Goal: Transaction & Acquisition: Subscribe to service/newsletter

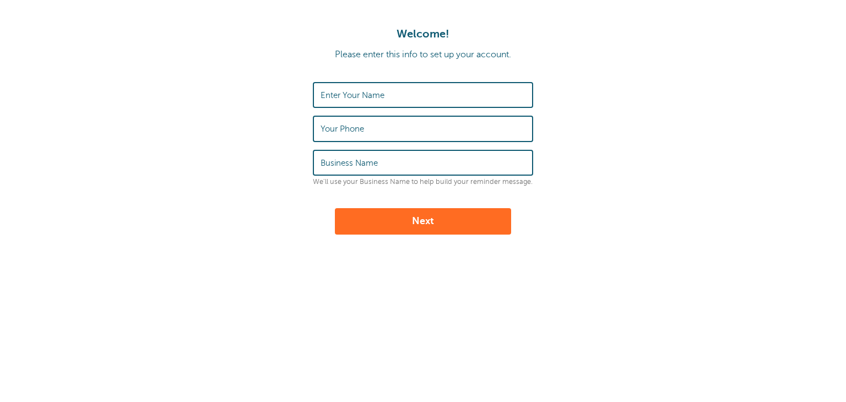
click at [337, 95] on label "Enter Your Name" at bounding box center [352, 95] width 64 height 10
click at [337, 95] on input "Enter Your Name" at bounding box center [422, 95] width 205 height 24
type input "charles.williams"
click at [329, 133] on label "Your Phone" at bounding box center [341, 129] width 43 height 10
click at [329, 133] on input "Your Phone" at bounding box center [422, 129] width 205 height 24
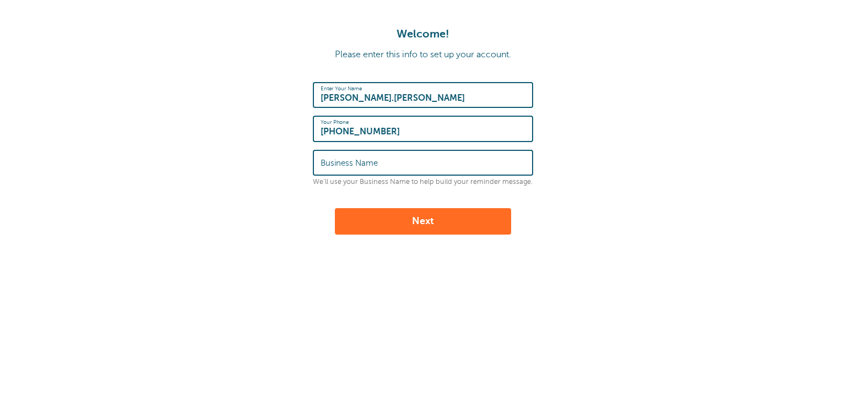
type input "[PHONE_NUMBER]"
click at [332, 164] on label "Business Name" at bounding box center [348, 163] width 57 height 10
click at [332, 164] on input "Business Name" at bounding box center [422, 163] width 205 height 24
click at [337, 166] on input "FJMStudios" at bounding box center [422, 163] width 205 height 24
type input "FJM Studios"
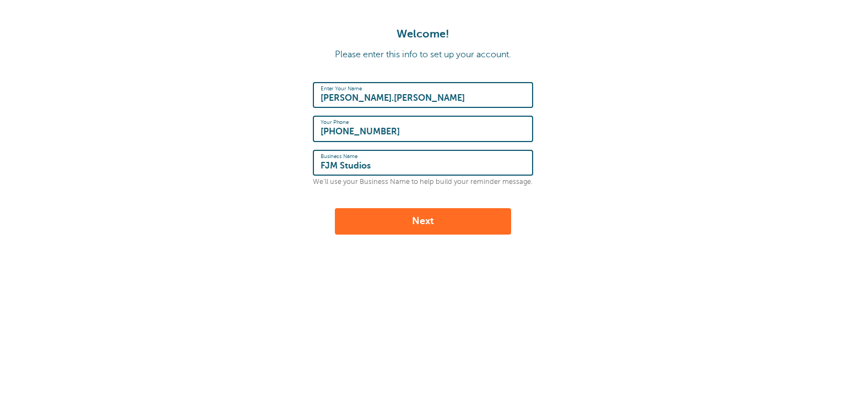
click at [416, 216] on button "Next" at bounding box center [423, 221] width 176 height 26
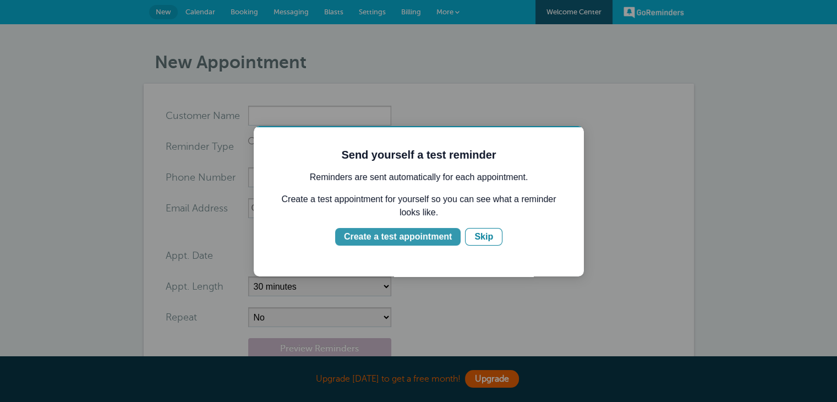
click at [402, 237] on div "Create a test appointment" at bounding box center [398, 236] width 108 height 13
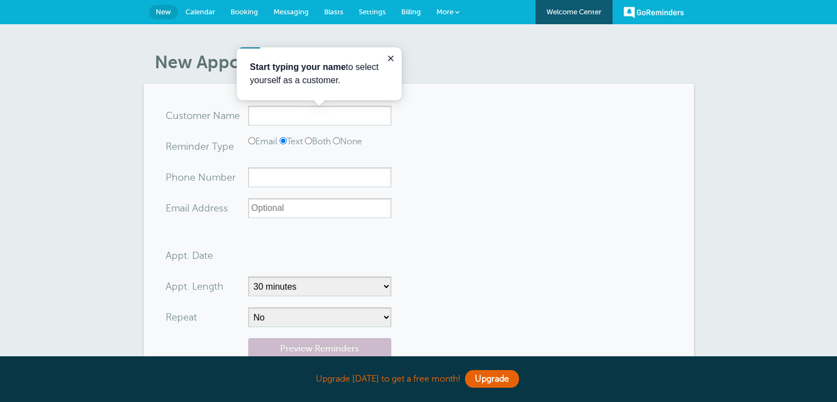
click at [476, 60] on h1 "New Appointment" at bounding box center [424, 62] width 539 height 21
click at [471, 102] on section "You are creating a new customer. To use an existing customer select one from th…" at bounding box center [419, 263] width 550 height 358
click at [451, 10] on span "More" at bounding box center [445, 12] width 17 height 8
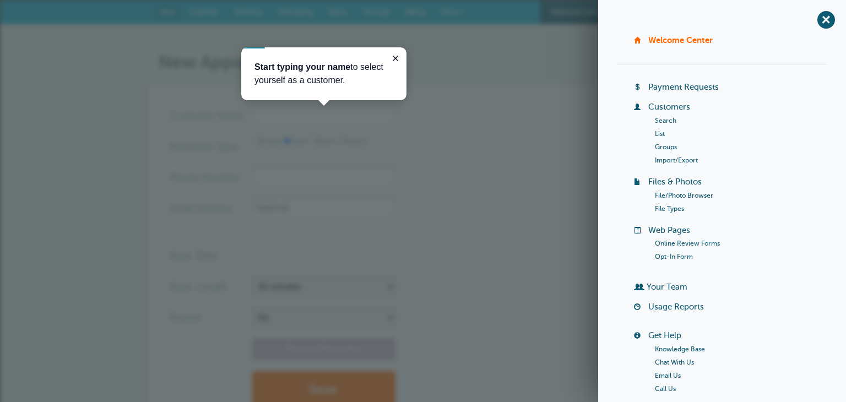
drag, startPoint x: 394, startPoint y: 56, endPoint x: 462, endPoint y: 35, distance: 70.7
click at [406, 47] on html "Start typing your name to select yourself as a customer." at bounding box center [323, 73] width 165 height 53
click at [658, 132] on link "List" at bounding box center [660, 134] width 10 height 8
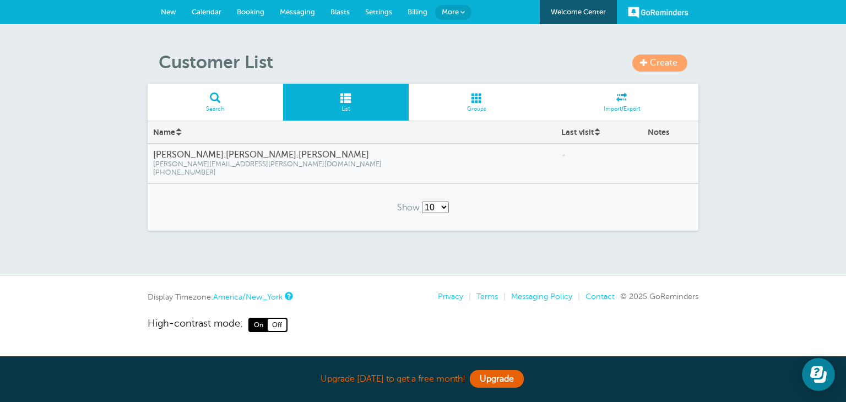
click at [650, 61] on span "Create" at bounding box center [664, 63] width 28 height 10
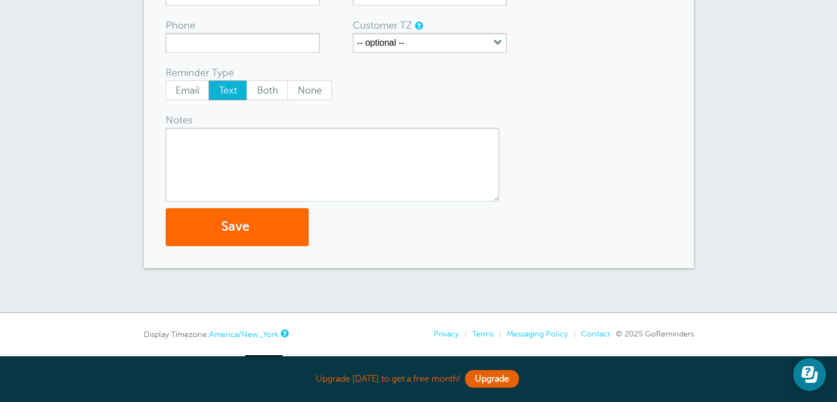
scroll to position [179, 0]
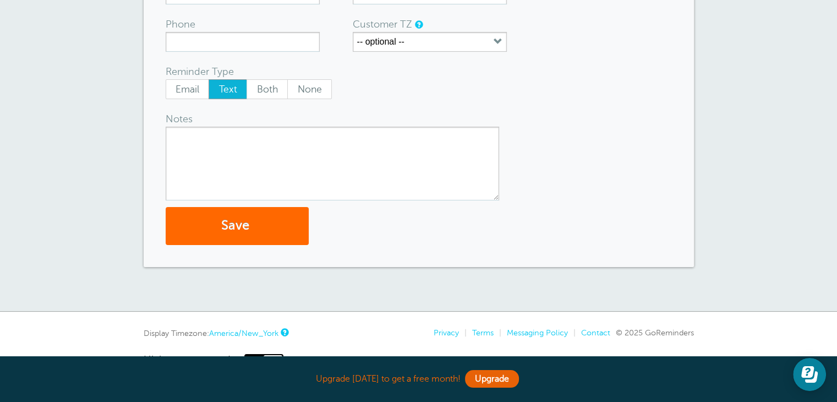
click at [206, 144] on textarea "Notes" at bounding box center [333, 164] width 334 height 74
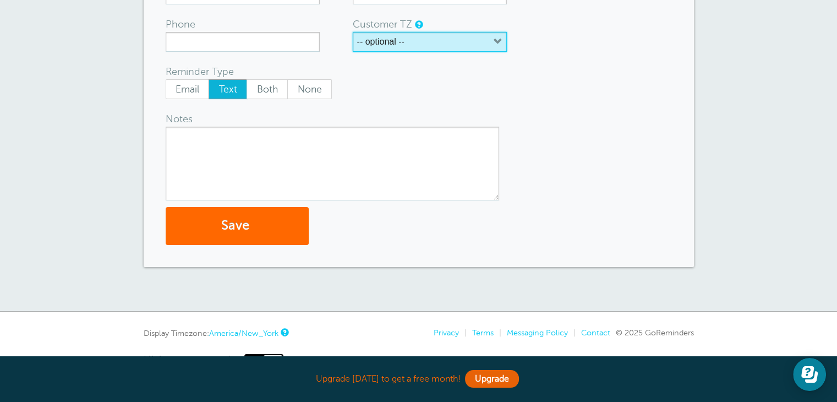
click at [498, 40] on icon "button" at bounding box center [498, 41] width 9 height 9
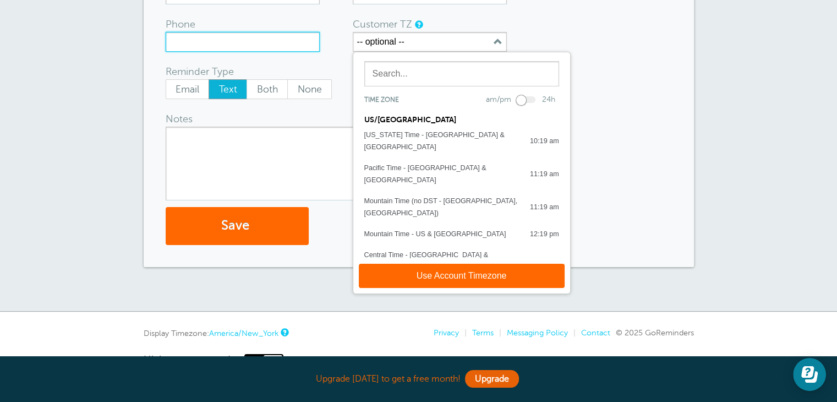
click at [261, 39] on input "Phone" at bounding box center [243, 42] width 154 height 20
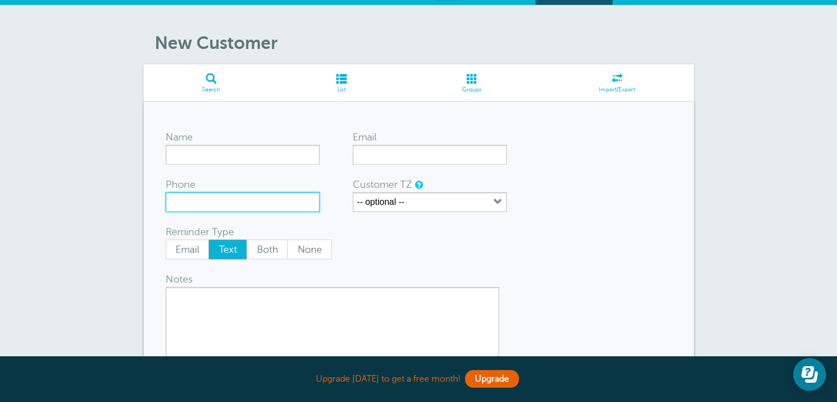
scroll to position [0, 0]
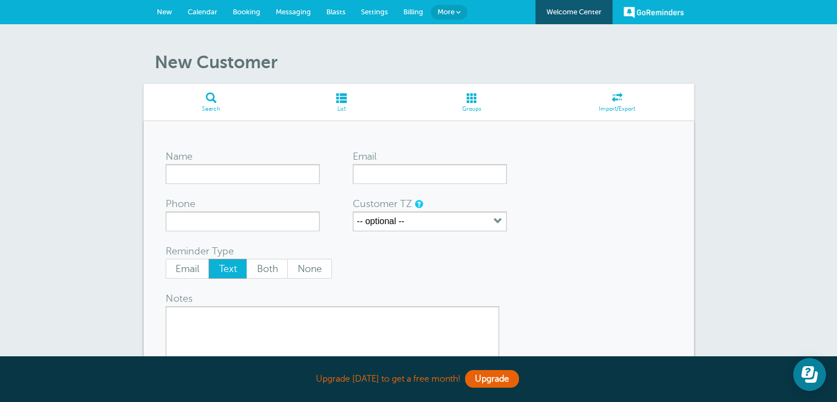
click at [614, 99] on span at bounding box center [618, 97] width 154 height 10
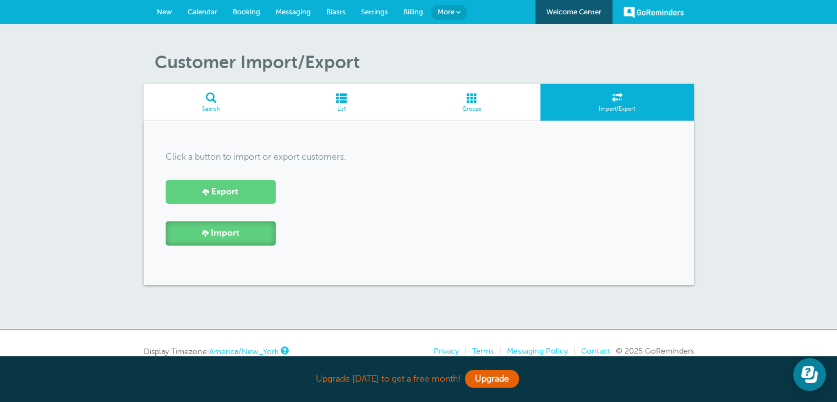
click at [220, 236] on span "Import" at bounding box center [225, 233] width 29 height 10
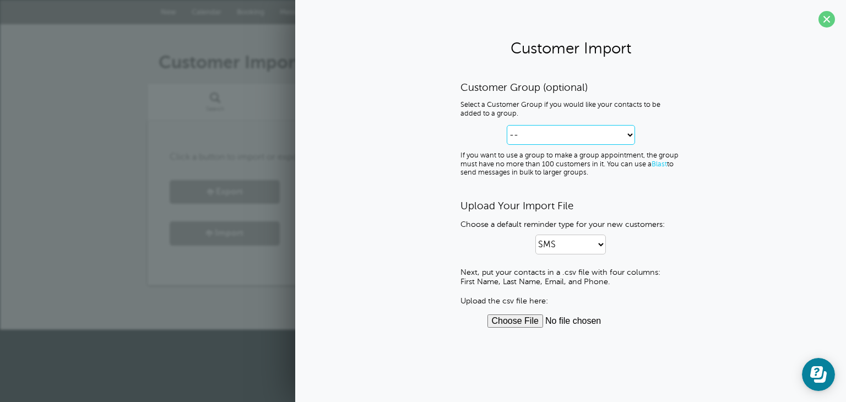
click at [628, 131] on select "-- Create new Customer Group" at bounding box center [570, 135] width 128 height 20
click at [418, 137] on div "Customer Group (optional) Select a Customer Group if you would like your contac…" at bounding box center [570, 204] width 528 height 247
click at [597, 241] on select "SMS Email SMS and Email" at bounding box center [570, 244] width 70 height 20
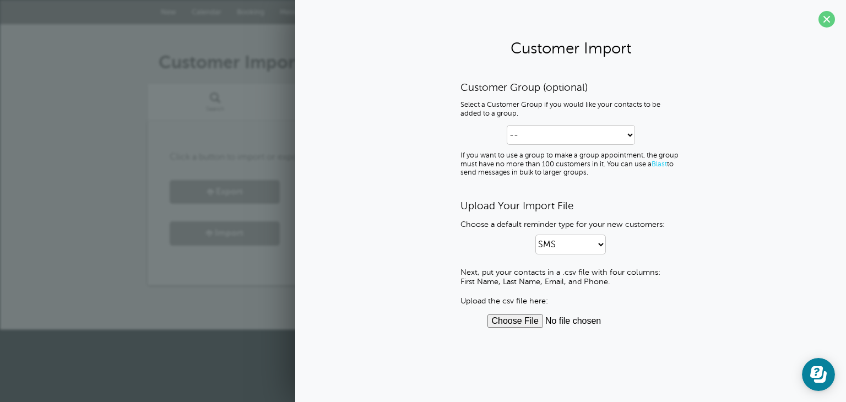
click at [649, 249] on p "SMS Email SMS and Email" at bounding box center [570, 244] width 220 height 20
click at [808, 159] on div "Customer Group (optional) Select a Customer Group if you would like your contac…" at bounding box center [570, 204] width 528 height 247
click at [820, 379] on icon "Open Learn | Contact Us" at bounding box center [818, 374] width 17 height 17
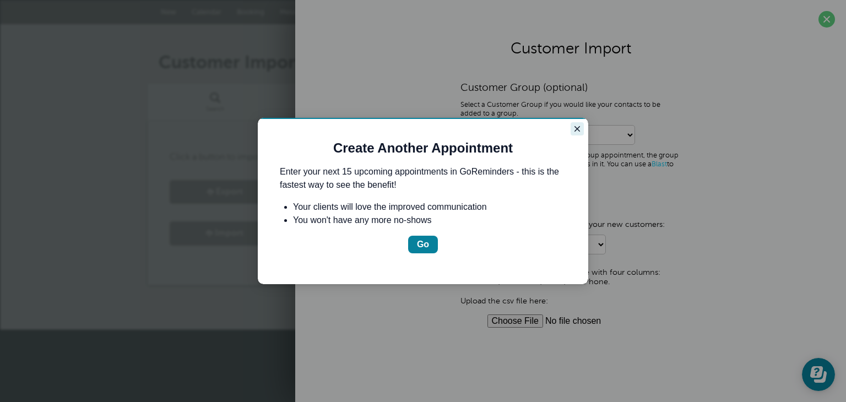
click at [575, 127] on icon "Close guide" at bounding box center [577, 129] width 6 height 6
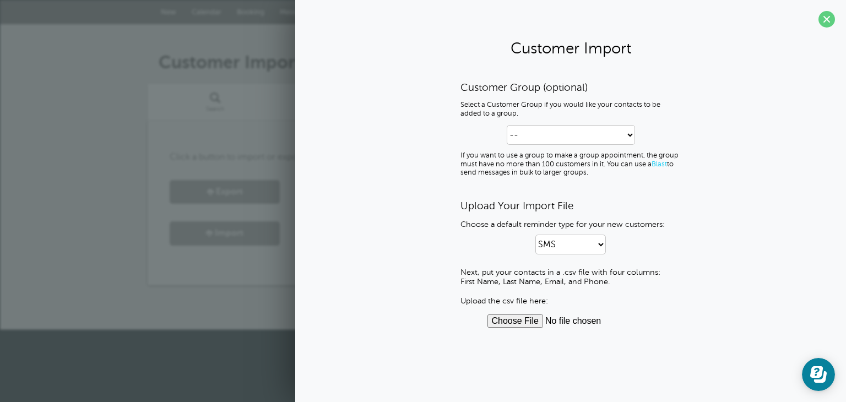
drag, startPoint x: 820, startPoint y: 374, endPoint x: 1521, endPoint y: 579, distance: 730.7
click at [801, 358] on html "Made with Userflow Learn | Contact Us" at bounding box center [817, 374] width 33 height 33
click at [826, 20] on span at bounding box center [826, 19] width 17 height 17
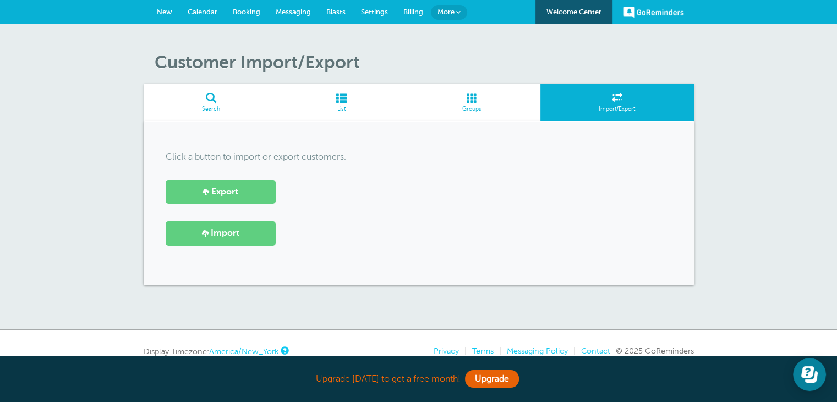
click at [342, 100] on span at bounding box center [342, 97] width 126 height 10
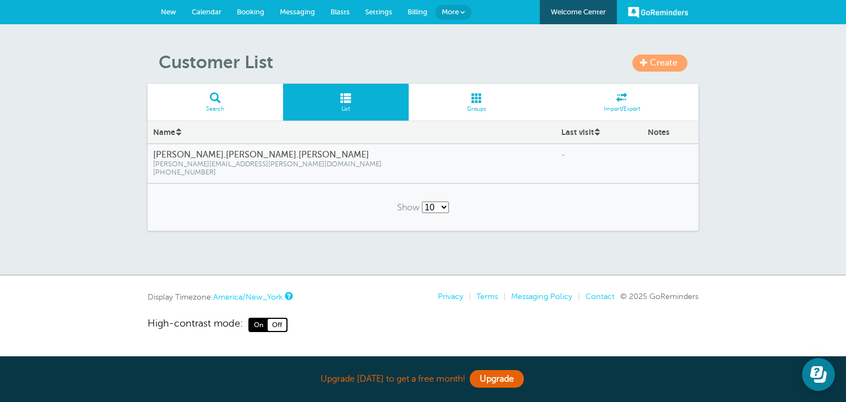
click at [476, 99] on span at bounding box center [476, 97] width 137 height 10
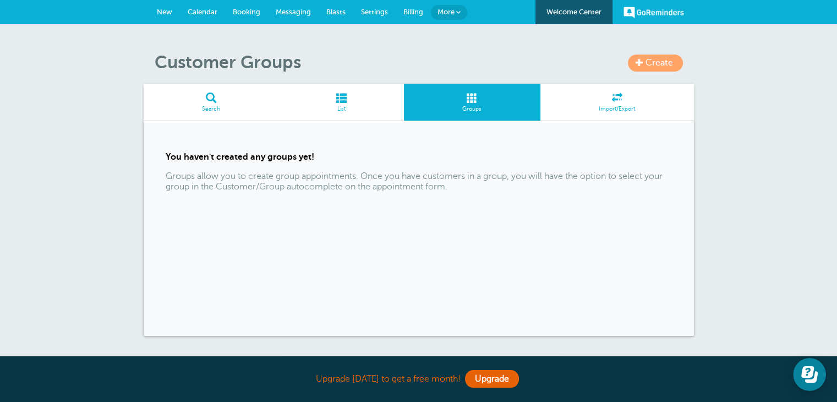
click at [411, 8] on span "Billing" at bounding box center [413, 12] width 20 height 8
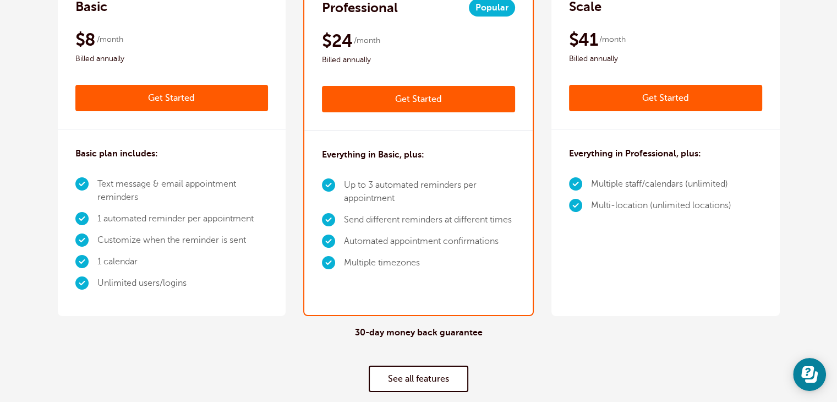
scroll to position [271, 0]
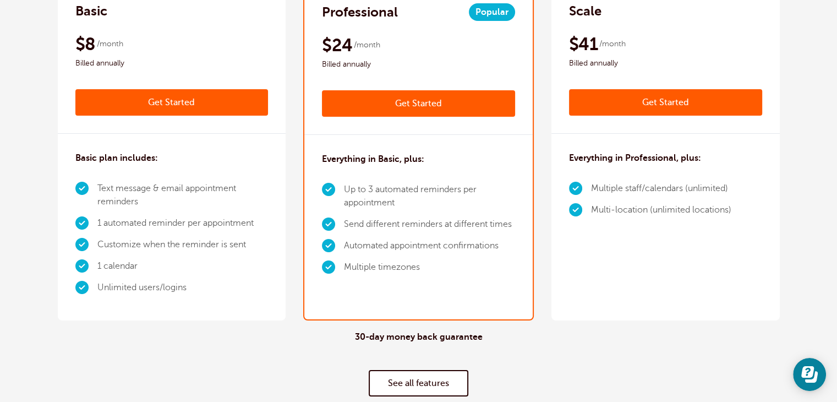
click at [422, 381] on link "See all features" at bounding box center [419, 383] width 100 height 26
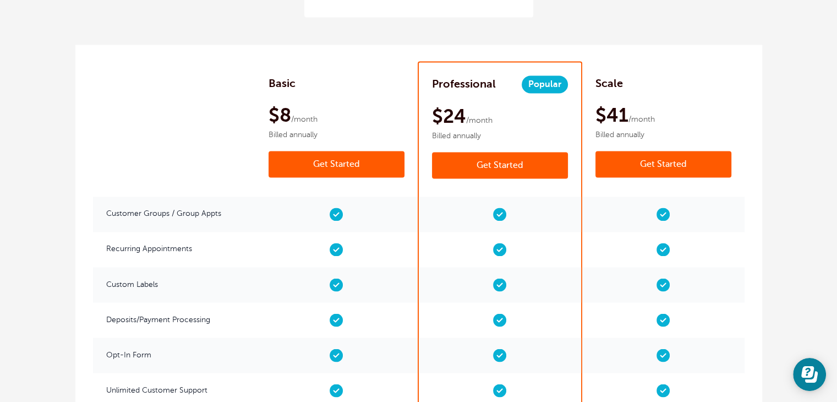
scroll to position [1874, 0]
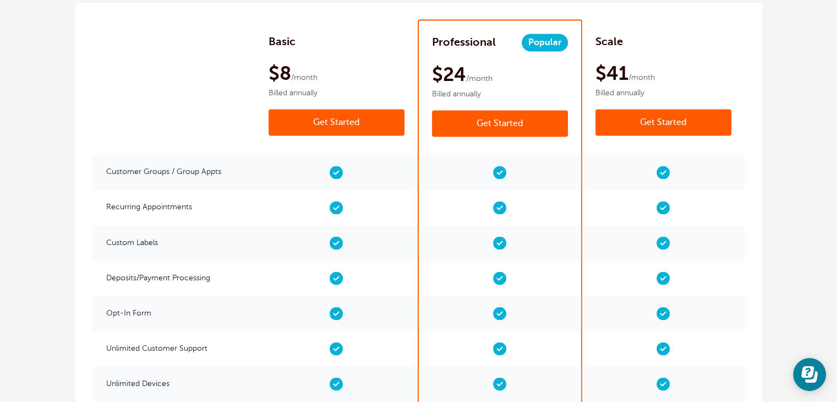
click at [532, 75] on div "$24 /month Billed annually" at bounding box center [500, 79] width 136 height 40
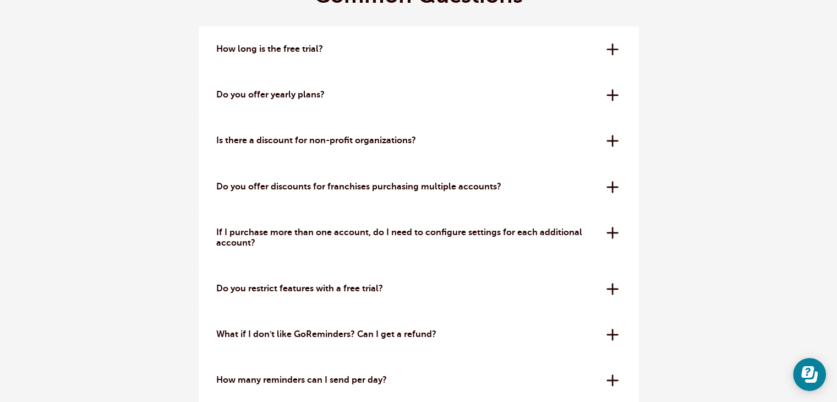
scroll to position [3232, 0]
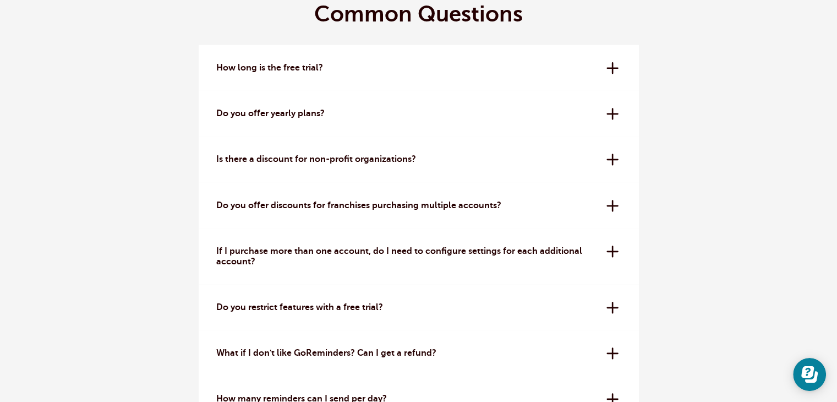
click at [613, 62] on div "How long is the free trial? The free trial is 14 days. No credit card needed to…" at bounding box center [419, 68] width 440 height 46
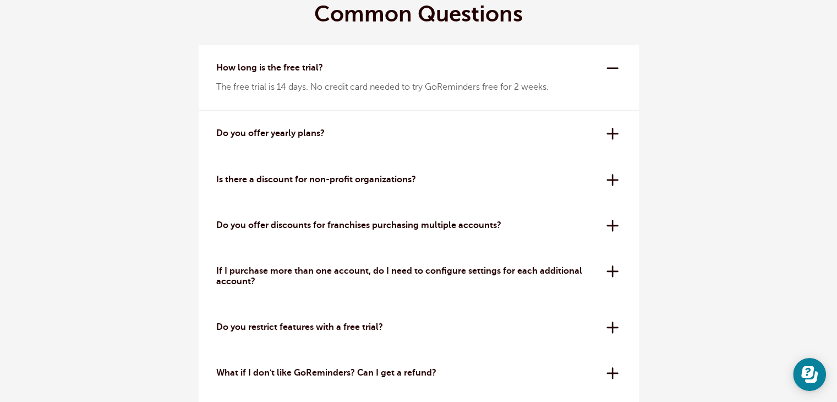
click at [611, 174] on div "Is there a discount for non-profit organizations? Yes, we offer a 20% off disco…" at bounding box center [419, 180] width 440 height 46
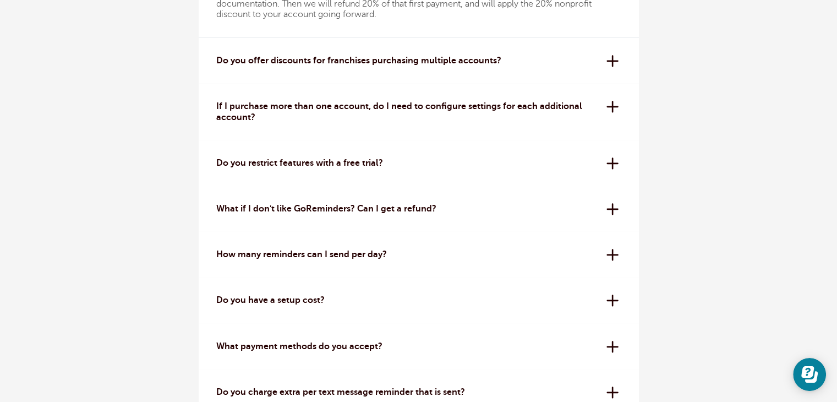
scroll to position [3457, 0]
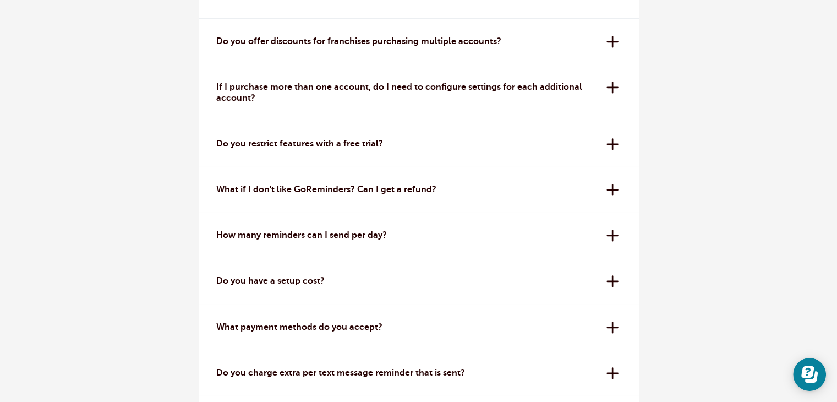
drag, startPoint x: 610, startPoint y: 139, endPoint x: 606, endPoint y: 143, distance: 6.0
drag, startPoint x: 606, startPoint y: 143, endPoint x: 496, endPoint y: 198, distance: 122.8
drag, startPoint x: 496, startPoint y: 198, endPoint x: 620, endPoint y: 193, distance: 124.5
click at [620, 193] on div "What if I don't like GoReminders? Can I get a refund? We offer a 30-day money-b…" at bounding box center [419, 190] width 440 height 46
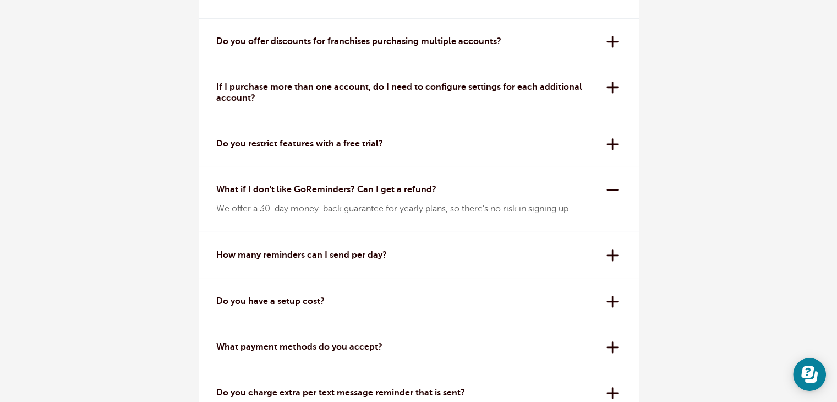
click at [611, 252] on div "How many reminders can I send per day? All plans have a 24-hour reminder sendin…" at bounding box center [419, 255] width 440 height 46
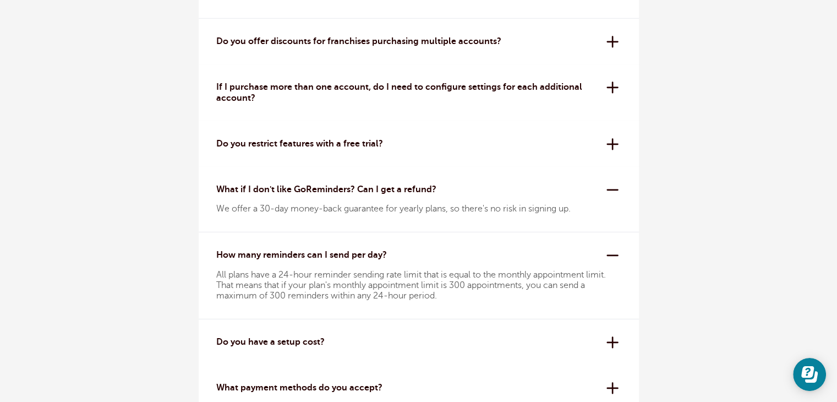
click at [611, 339] on div "Do you have a setup cost? Absolutely not. All plans are month to month or year …" at bounding box center [419, 342] width 440 height 46
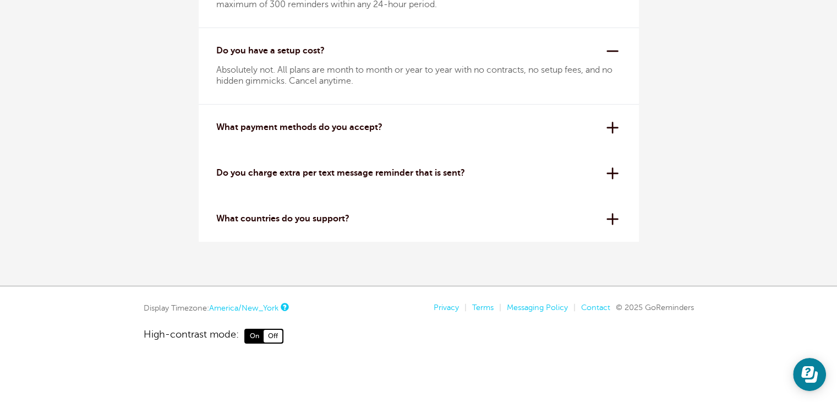
scroll to position [3754, 0]
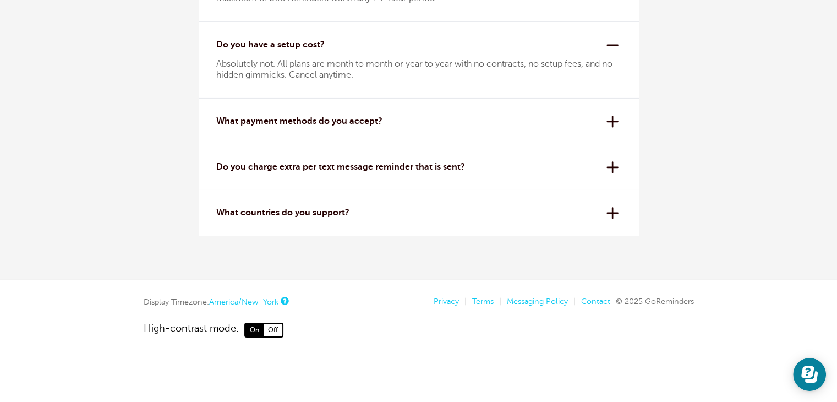
click at [610, 164] on div "Do you charge extra per text message reminder that is sent? Nope! Our pricing i…" at bounding box center [419, 167] width 440 height 46
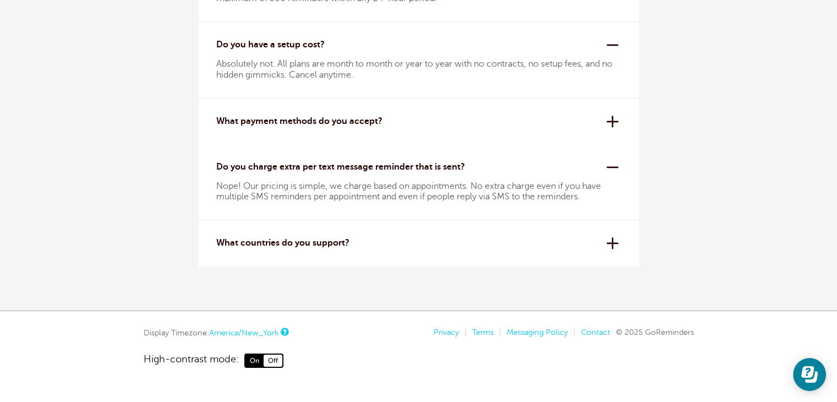
click at [257, 359] on span "On" at bounding box center [255, 361] width 18 height 12
click at [253, 359] on span "On" at bounding box center [255, 361] width 18 height 12
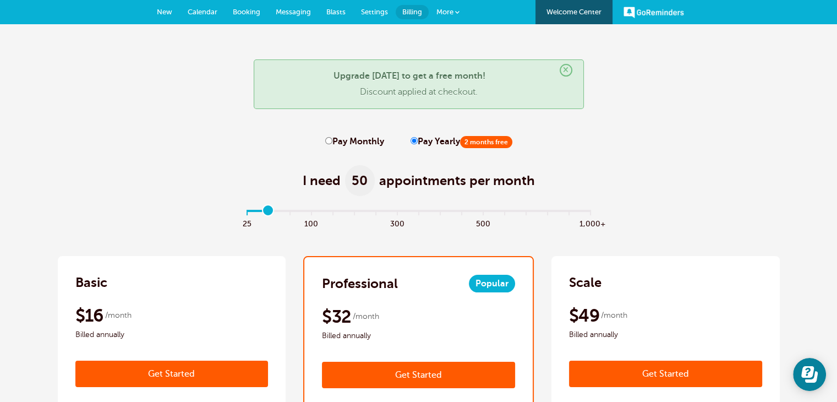
type input "0"
drag, startPoint x: 244, startPoint y: 209, endPoint x: 239, endPoint y: 221, distance: 13.3
click at [241, 214] on input "range" at bounding box center [419, 212] width 356 height 2
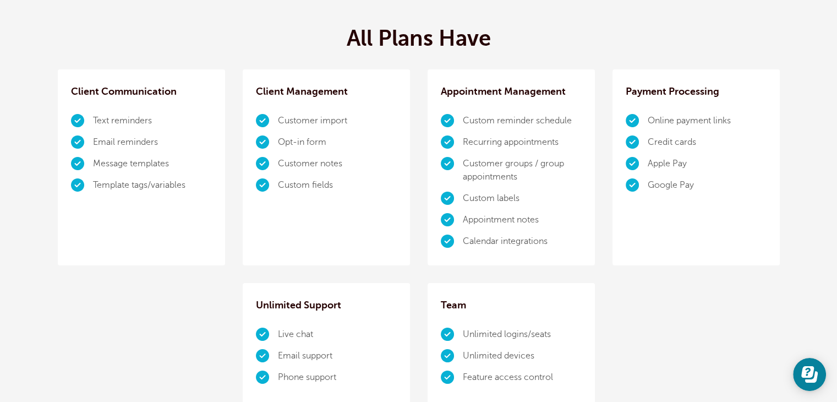
scroll to position [705, 0]
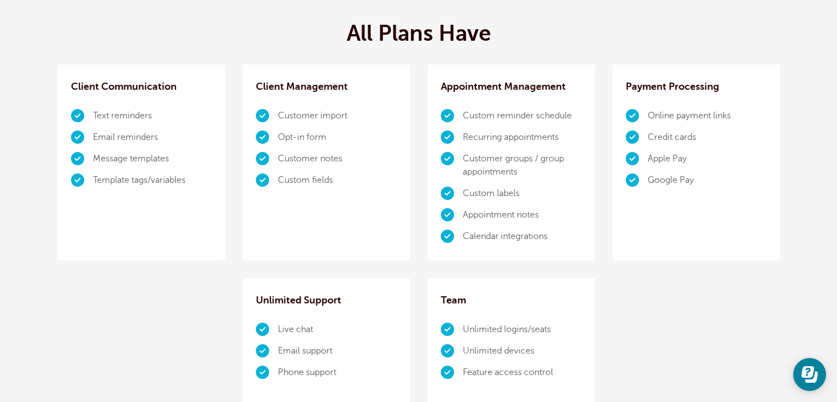
click at [463, 135] on li "Recurring appointments" at bounding box center [522, 137] width 119 height 21
click at [463, 140] on li "Recurring appointments" at bounding box center [522, 137] width 119 height 21
click at [278, 328] on li "Live chat" at bounding box center [337, 329] width 119 height 21
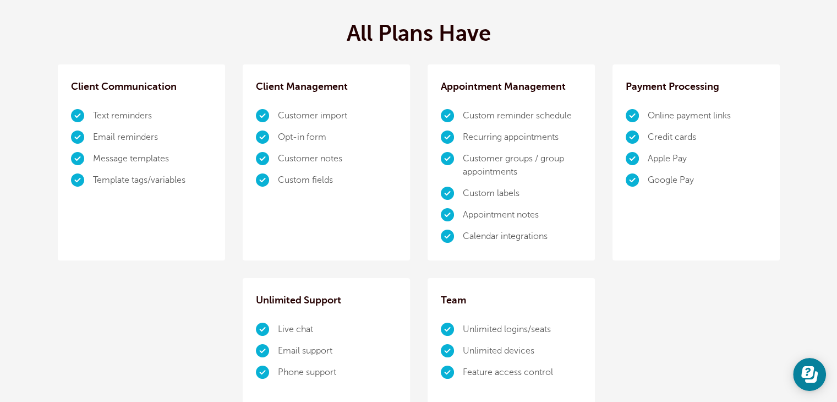
click at [278, 328] on li "Live chat" at bounding box center [337, 329] width 119 height 21
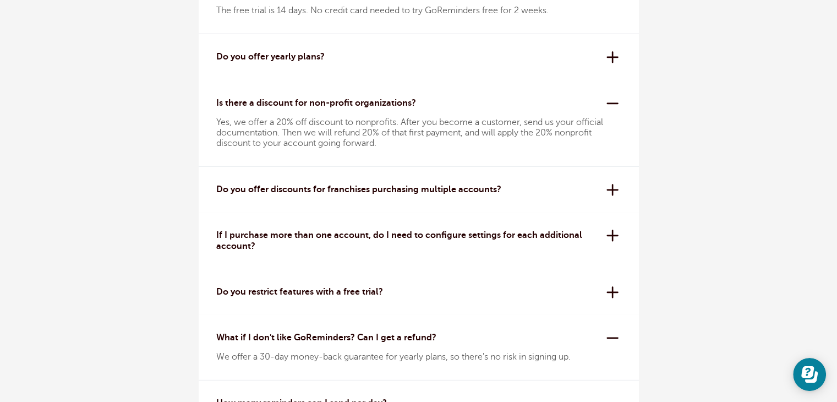
scroll to position [3785, 0]
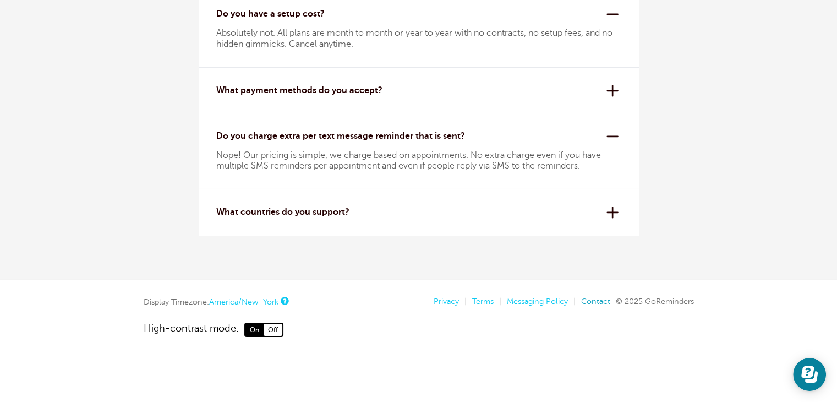
click at [590, 300] on link "Contact" at bounding box center [595, 301] width 29 height 9
click at [597, 299] on link "Contact" at bounding box center [595, 301] width 29 height 9
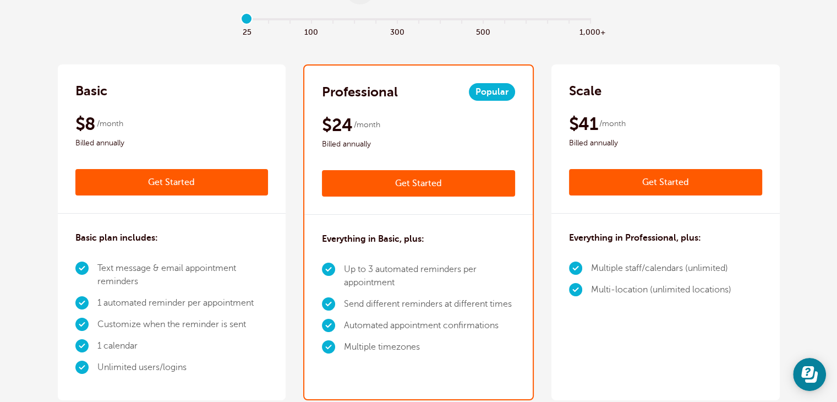
scroll to position [0, 0]
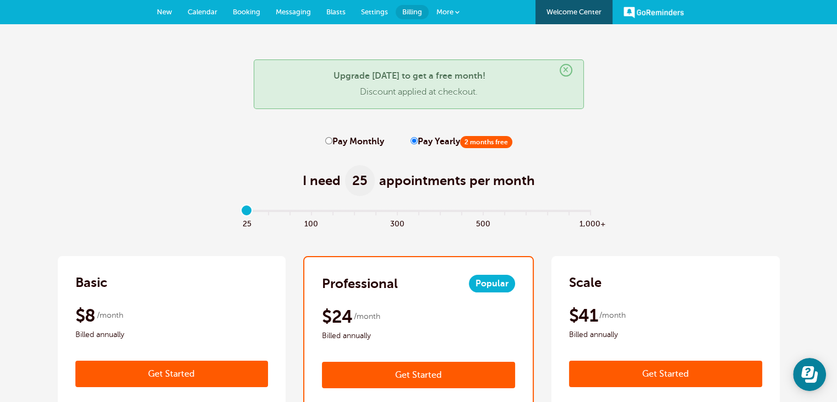
click at [290, 9] on span "Messaging" at bounding box center [293, 12] width 35 height 8
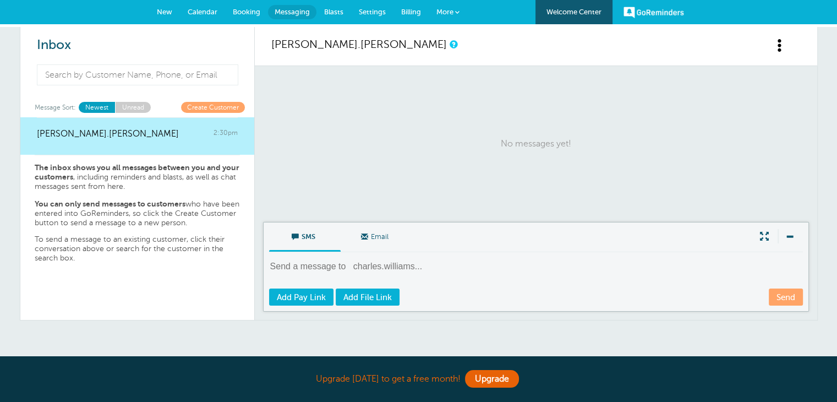
click at [656, 14] on link "GoReminders" at bounding box center [654, 12] width 61 height 24
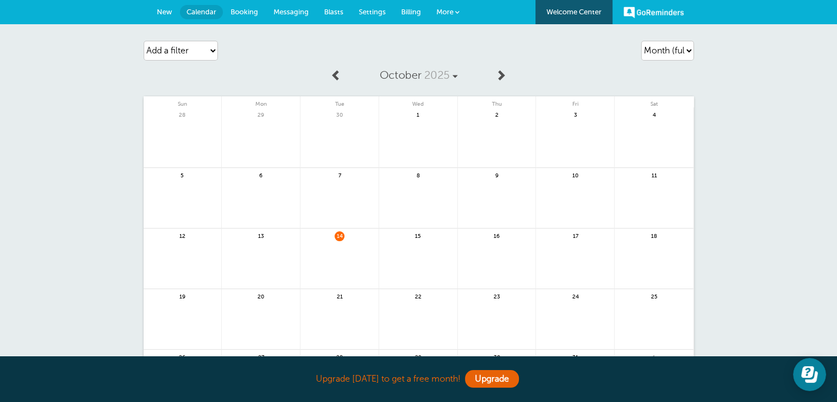
click at [411, 10] on span "Billing" at bounding box center [411, 12] width 20 height 8
